Goal: Transaction & Acquisition: Subscribe to service/newsletter

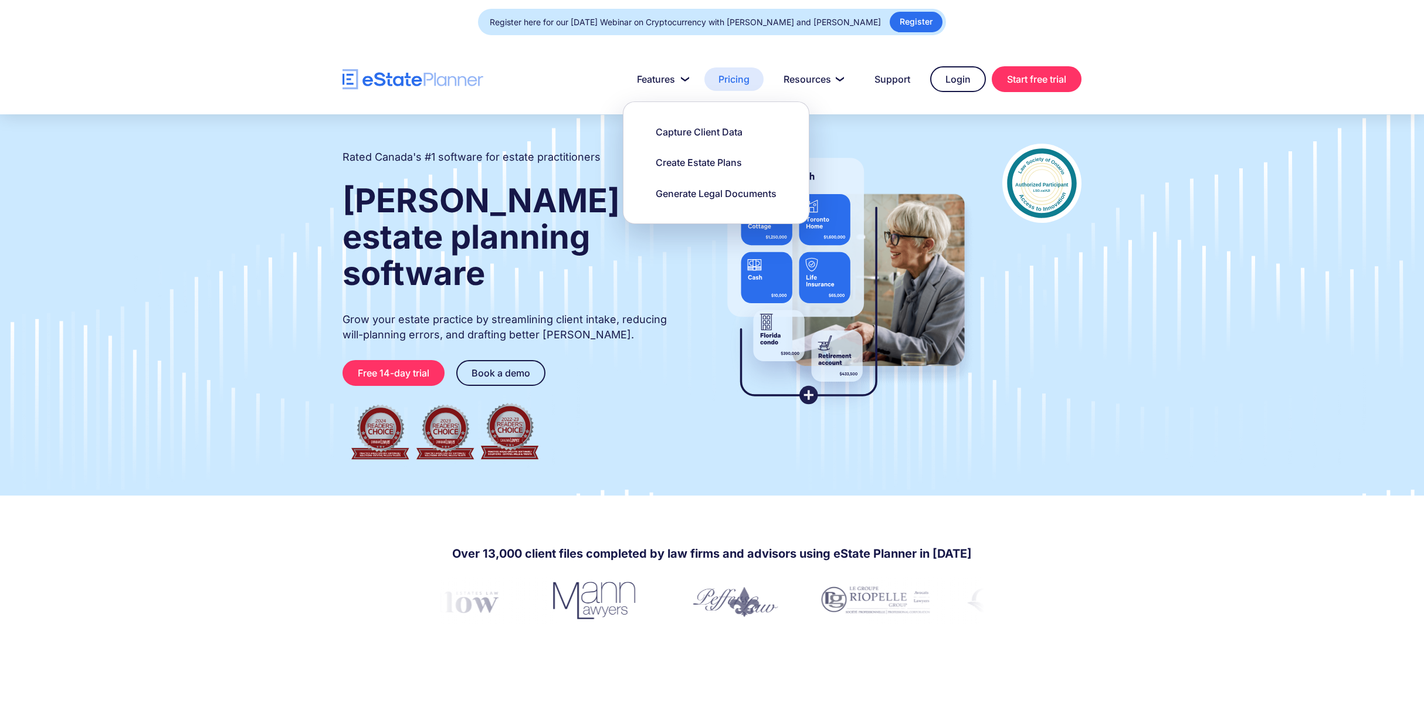
click at [733, 83] on link "Pricing" at bounding box center [733, 78] width 59 height 23
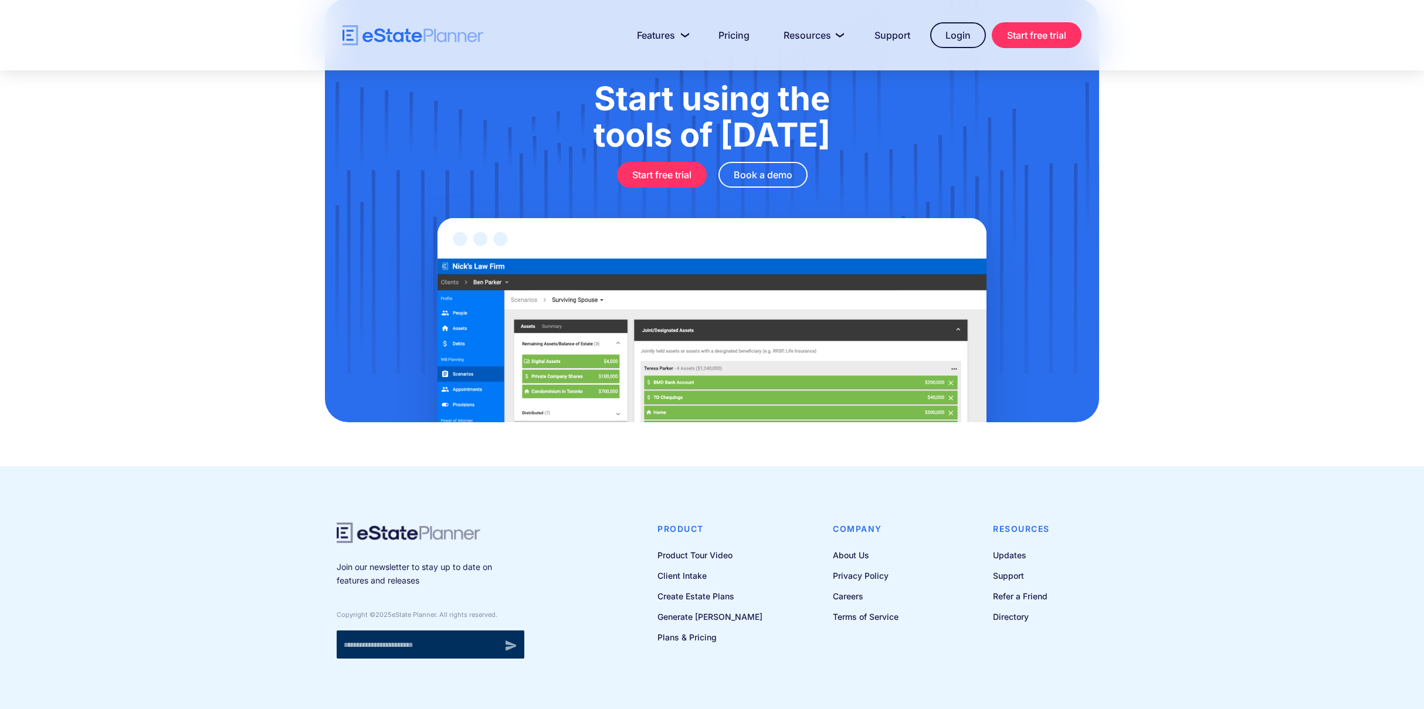
scroll to position [3701, 0]
